Goal: Navigation & Orientation: Find specific page/section

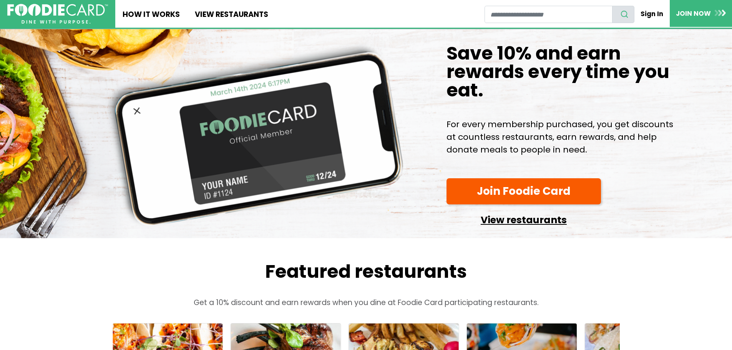
click at [507, 228] on link "View restaurants" at bounding box center [524, 218] width 155 height 20
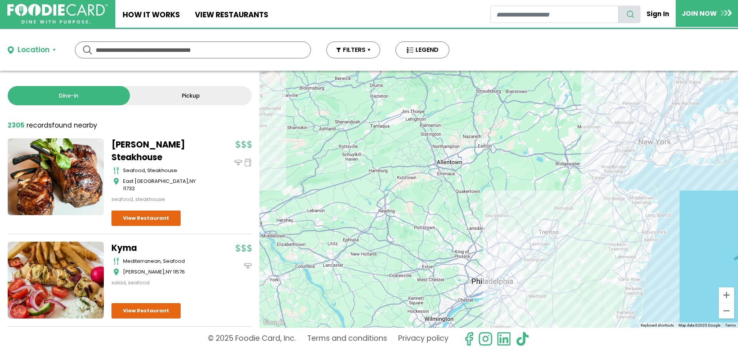
click at [104, 52] on input "text" at bounding box center [193, 50] width 195 height 16
type input "******"
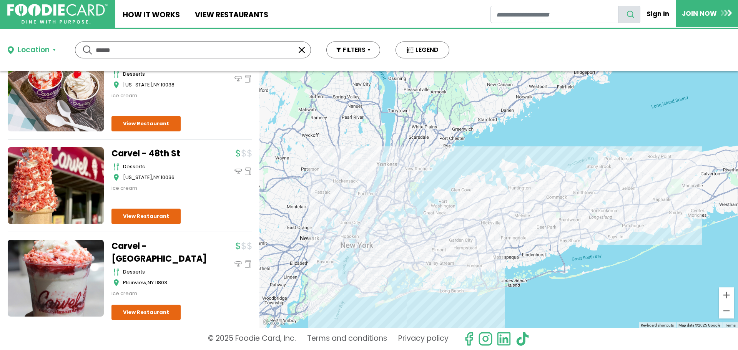
scroll to position [564, 0]
